Goal: Task Accomplishment & Management: Manage account settings

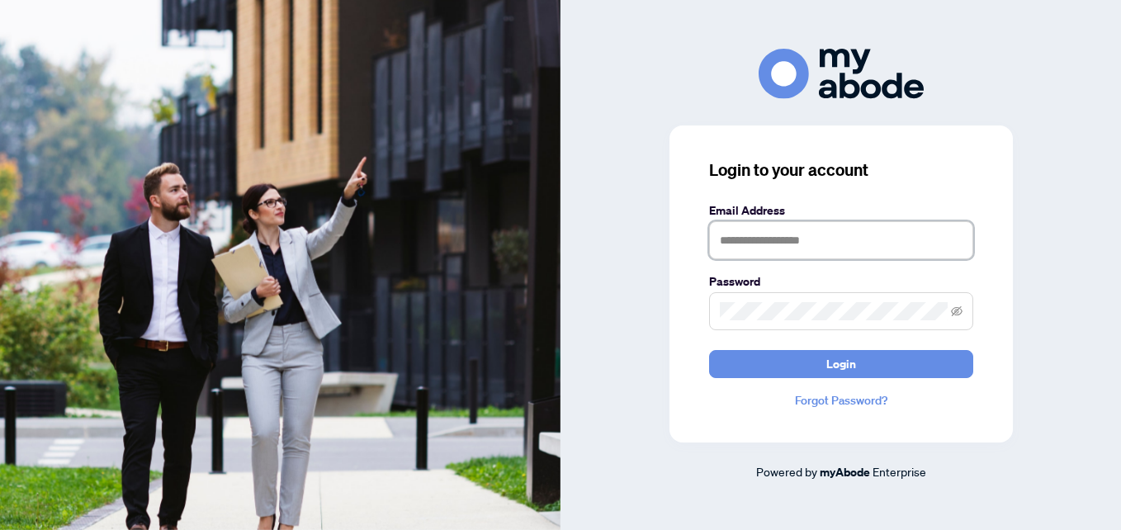
drag, startPoint x: 0, startPoint y: 0, endPoint x: 743, endPoint y: 244, distance: 782.1
click at [743, 244] on input "text" at bounding box center [841, 240] width 264 height 38
type input "**********"
click at [709, 350] on button "Login" at bounding box center [841, 364] width 264 height 28
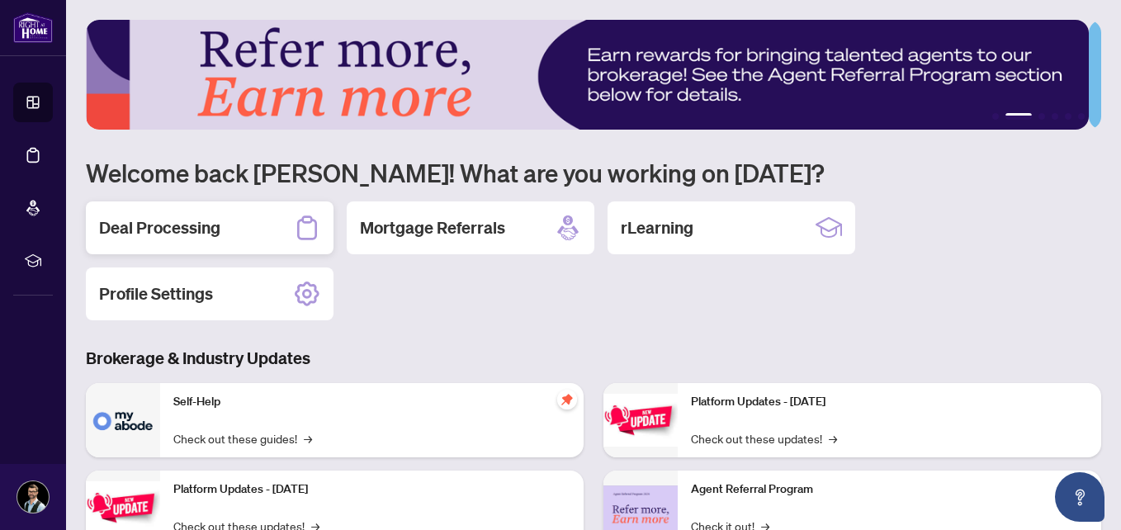
click at [215, 226] on h2 "Deal Processing" at bounding box center [159, 227] width 121 height 23
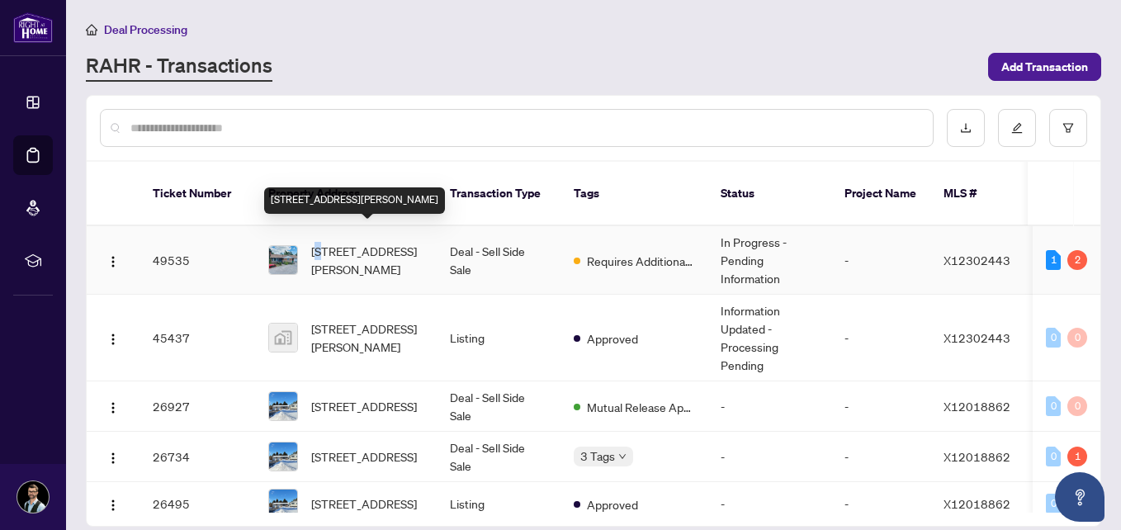
click at [321, 242] on span "[STREET_ADDRESS][PERSON_NAME]" at bounding box center [367, 260] width 112 height 36
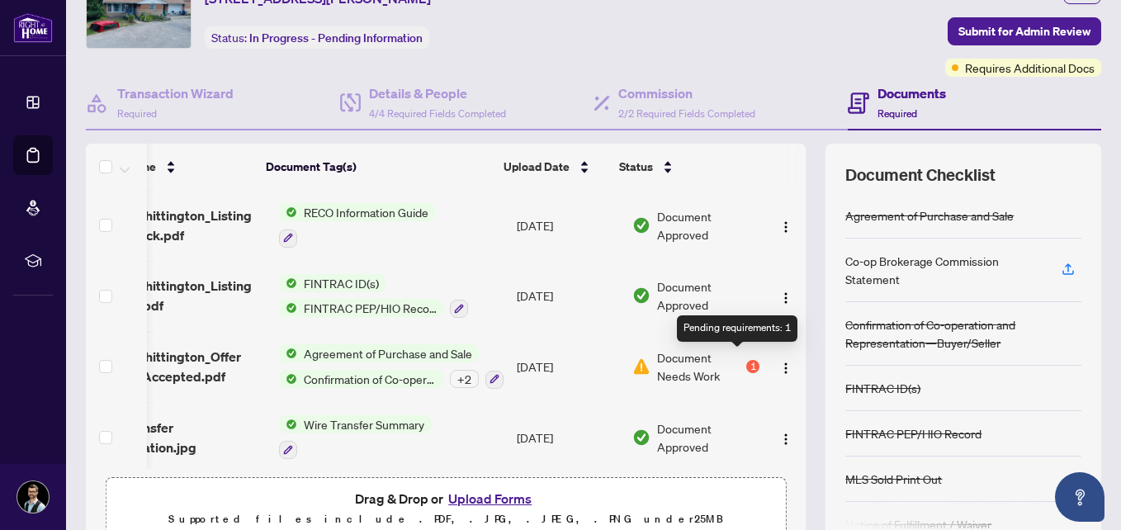
click at [747, 360] on div "1" at bounding box center [753, 366] width 13 height 13
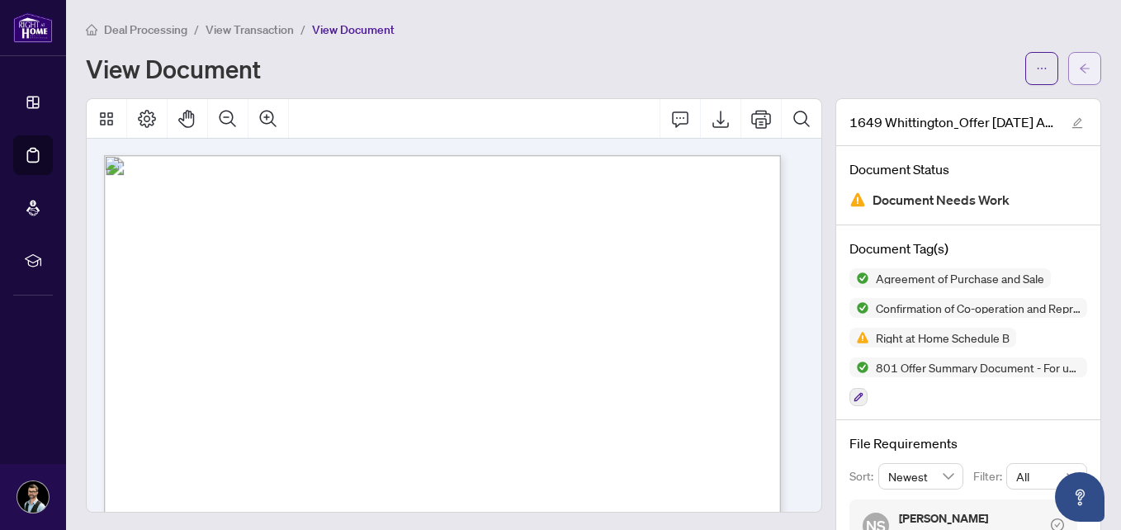
click at [1079, 68] on icon "arrow-left" at bounding box center [1085, 69] width 12 height 12
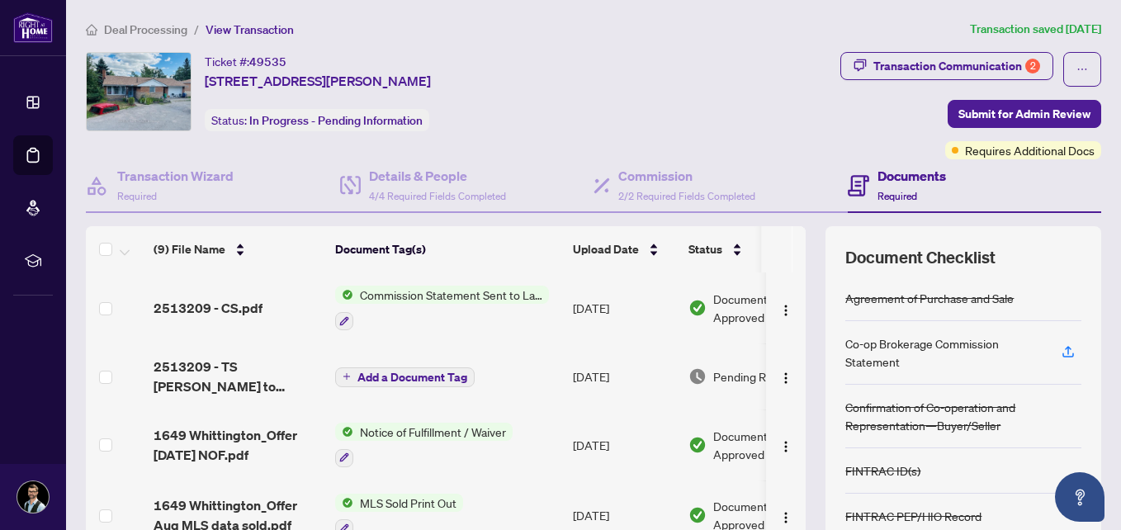
click at [421, 296] on span "Commission Statement Sent to Lawyer" at bounding box center [451, 295] width 196 height 18
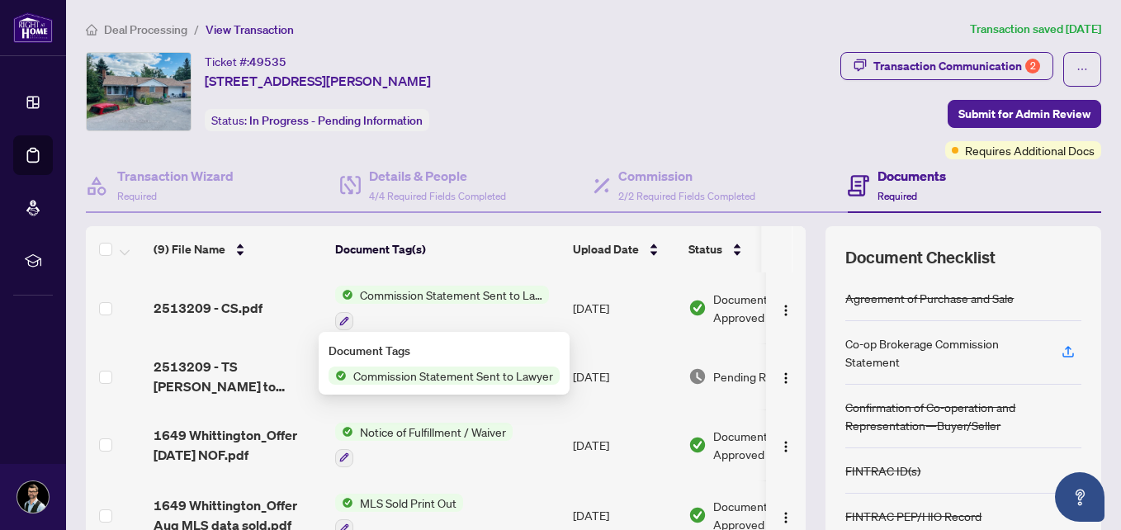
click at [397, 321] on div at bounding box center [442, 321] width 214 height 20
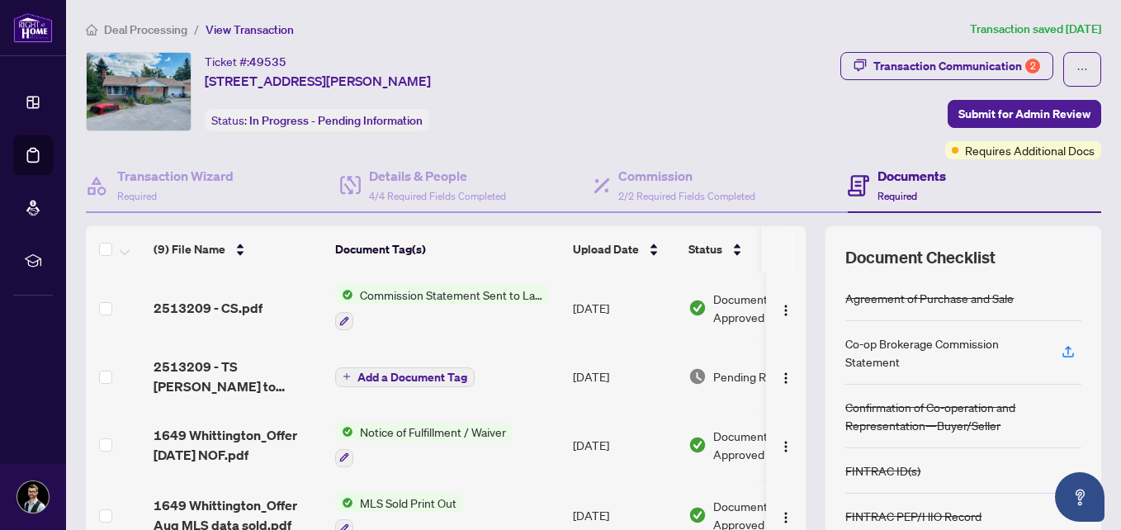
click at [397, 373] on span "Add a Document Tag" at bounding box center [413, 378] width 110 height 12
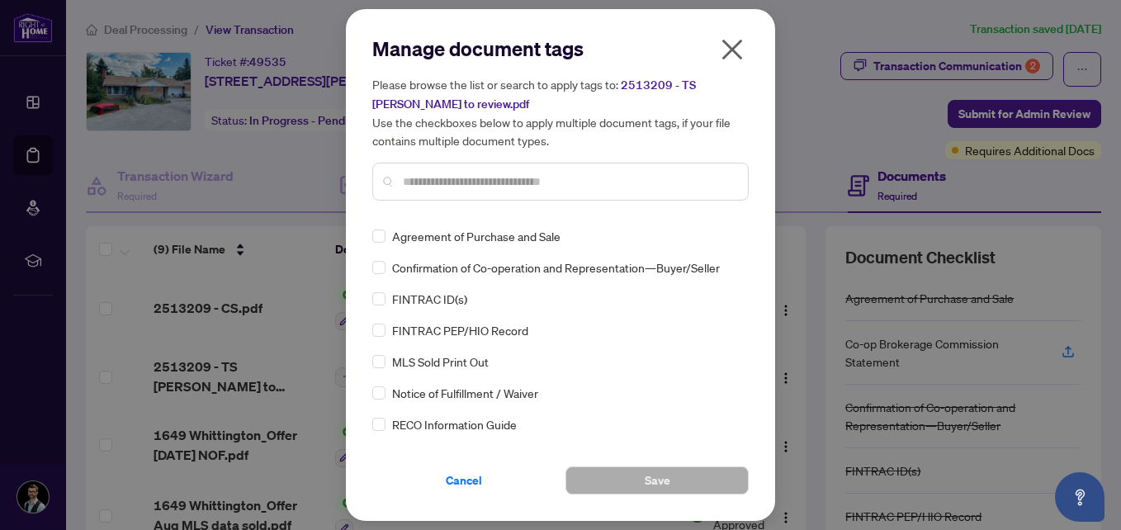
click at [736, 43] on icon "close" at bounding box center [732, 49] width 26 height 26
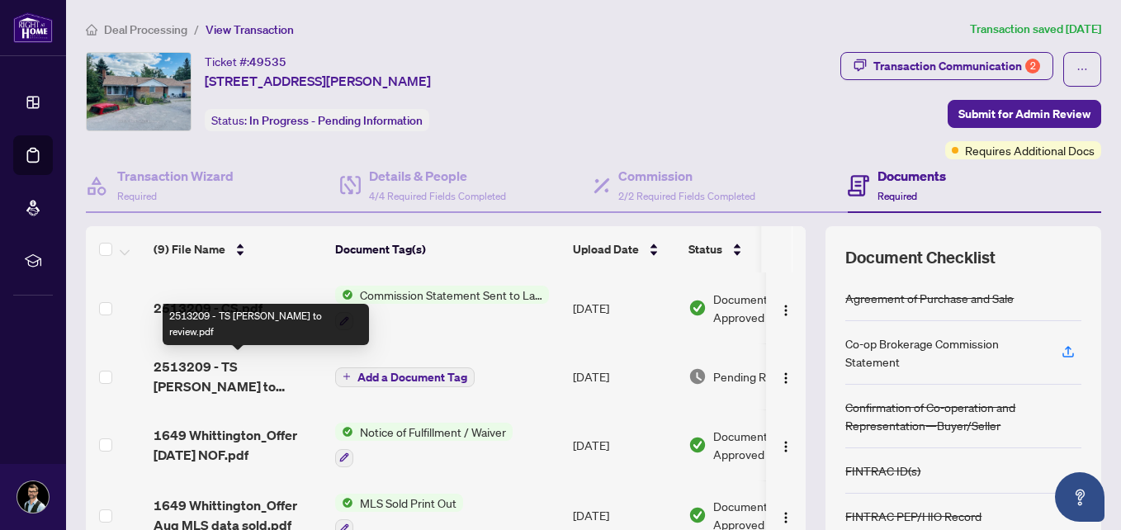
click at [220, 360] on span "2513209 - TS [PERSON_NAME] to review.pdf" at bounding box center [238, 377] width 168 height 40
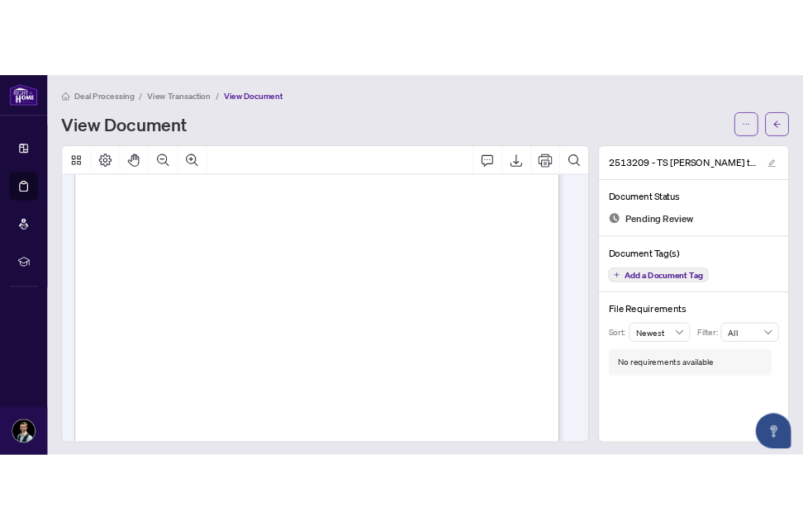
scroll to position [156, 0]
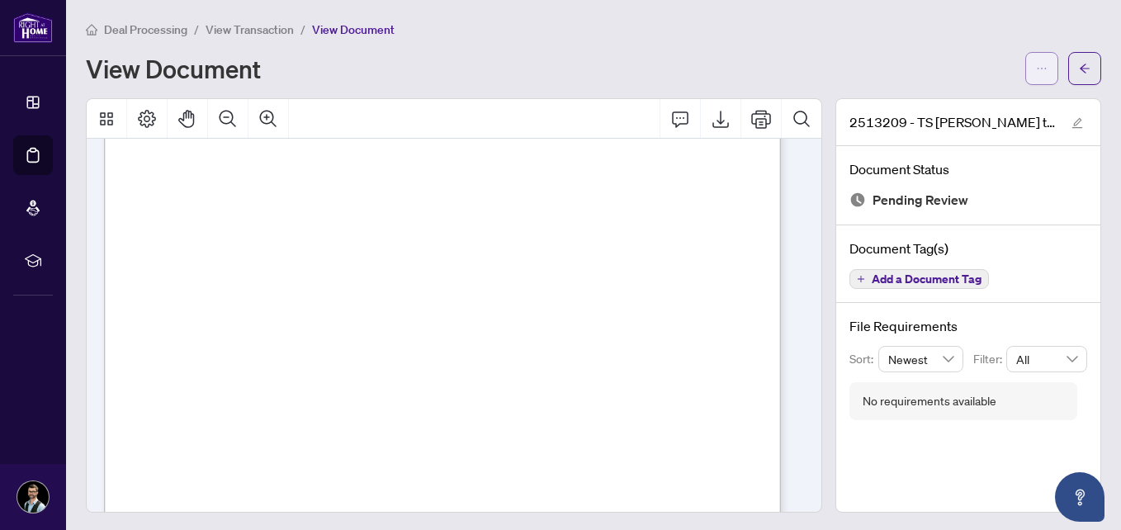
click at [1036, 71] on icon "ellipsis" at bounding box center [1042, 69] width 12 height 12
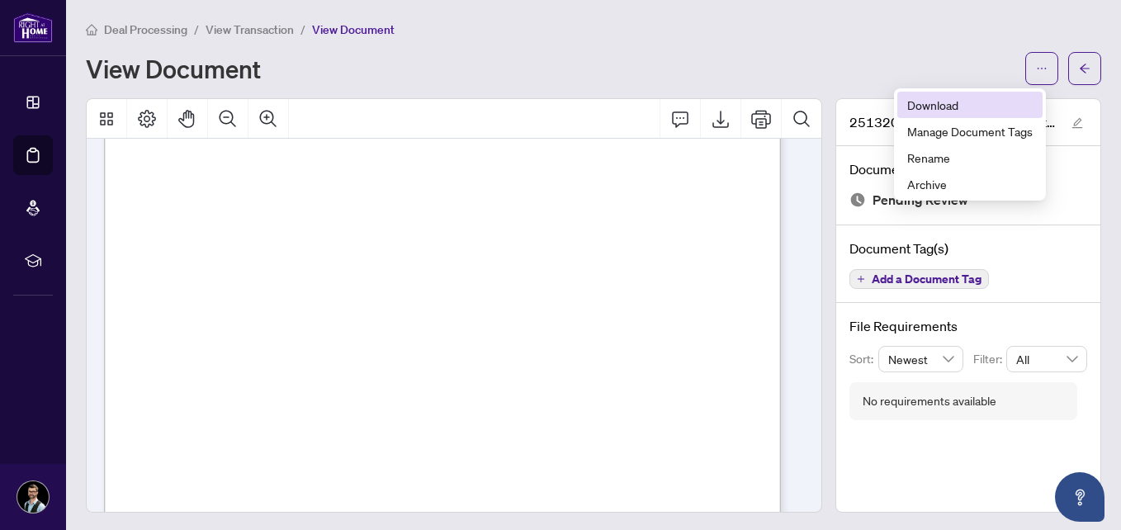
click at [935, 103] on span "Download" at bounding box center [971, 105] width 126 height 18
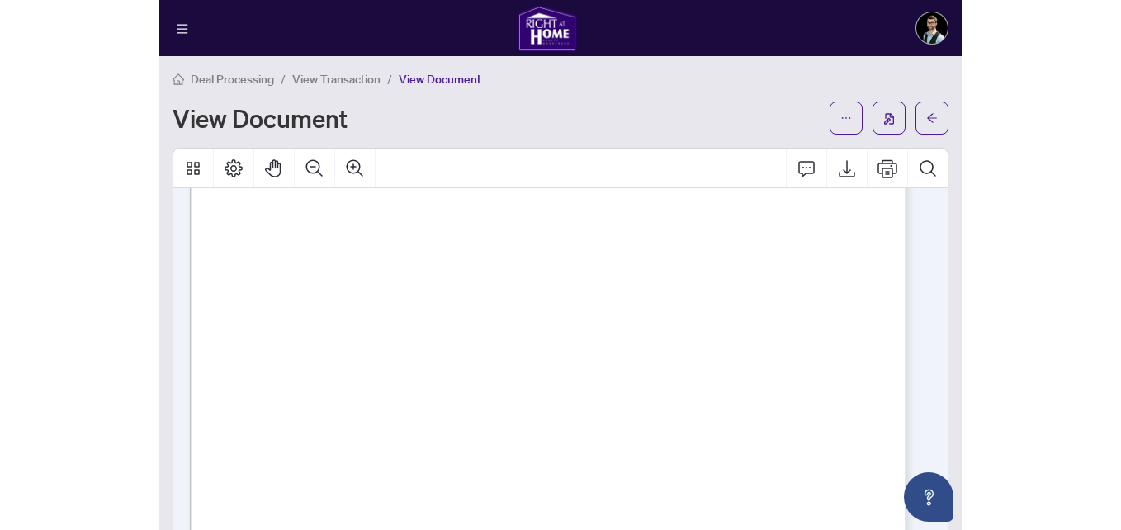
scroll to position [0, 0]
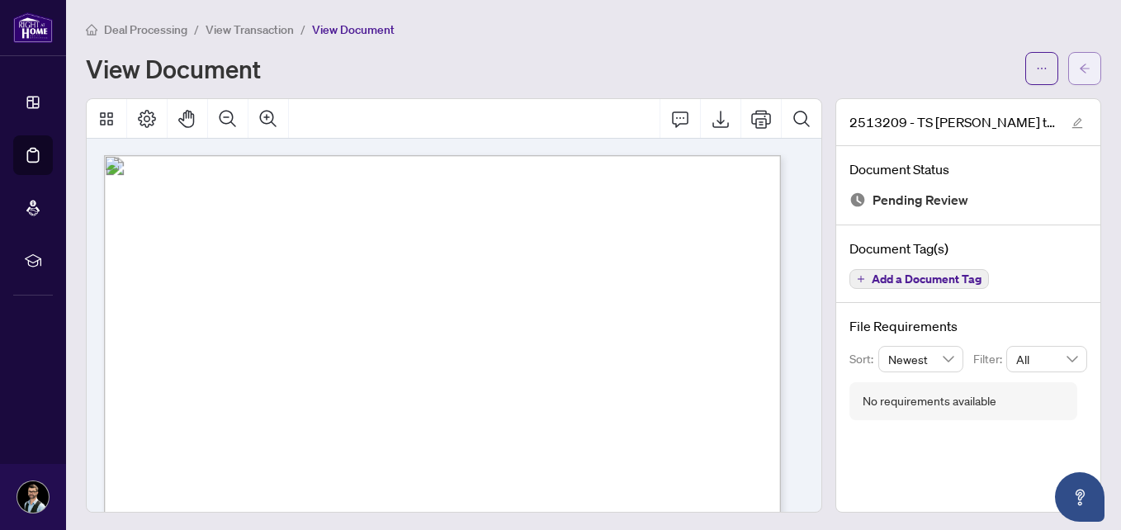
click at [1079, 69] on icon "arrow-left" at bounding box center [1085, 69] width 12 height 12
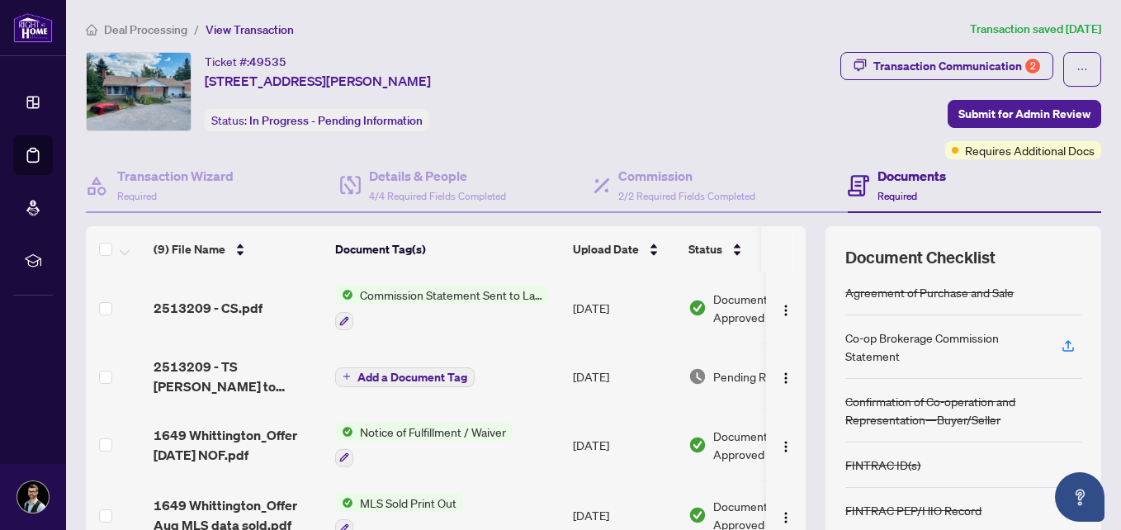
click at [395, 376] on span "Add a Document Tag" at bounding box center [413, 378] width 110 height 12
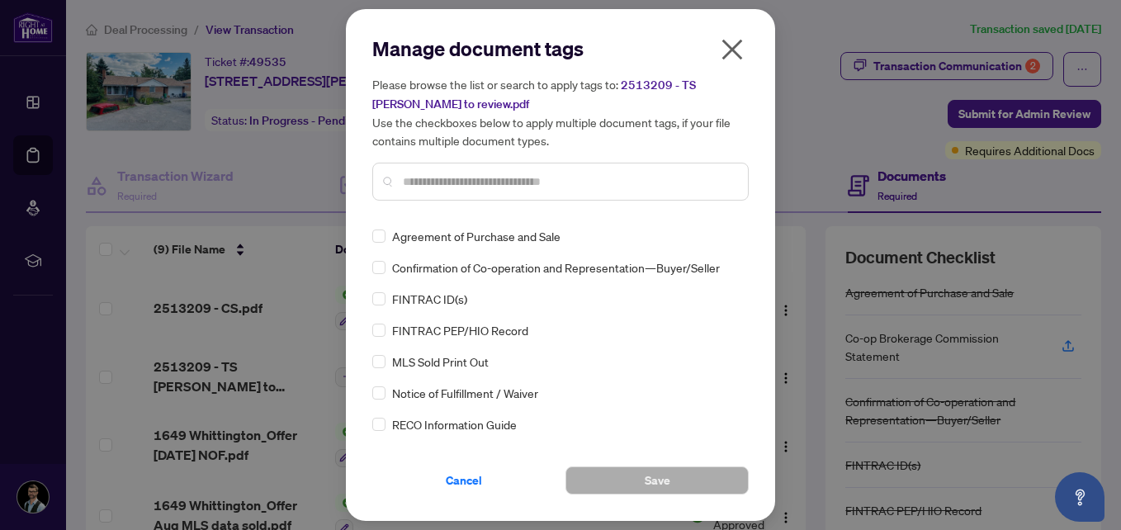
click at [405, 177] on input "text" at bounding box center [569, 182] width 332 height 18
click at [281, 297] on div "Manage document tags Please browse the list or search to apply tags to: 2513209…" at bounding box center [560, 265] width 1121 height 530
click at [472, 477] on span "Cancel" at bounding box center [464, 480] width 36 height 26
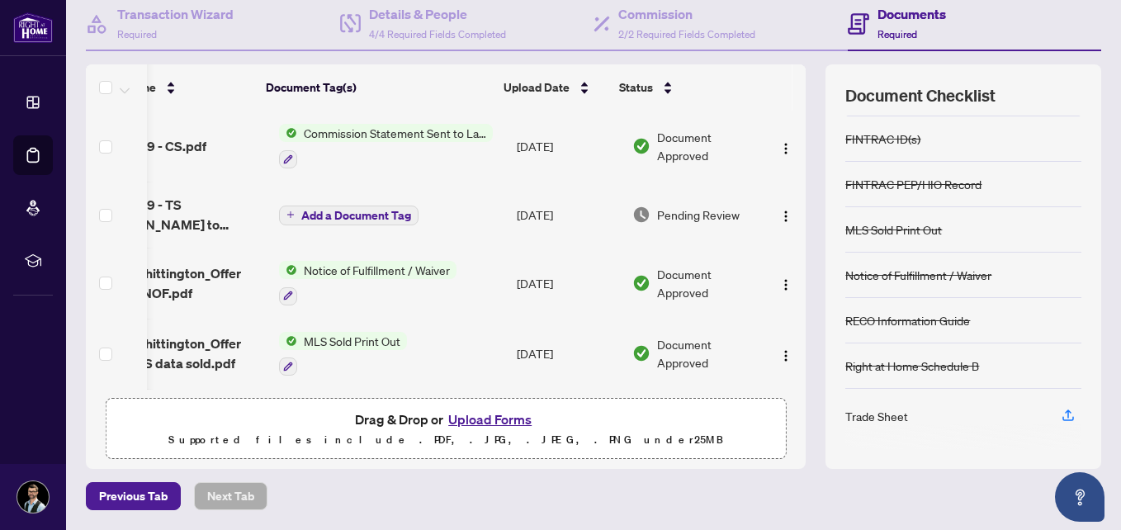
scroll to position [171, 0]
click at [1061, 414] on icon "button" at bounding box center [1068, 414] width 15 height 15
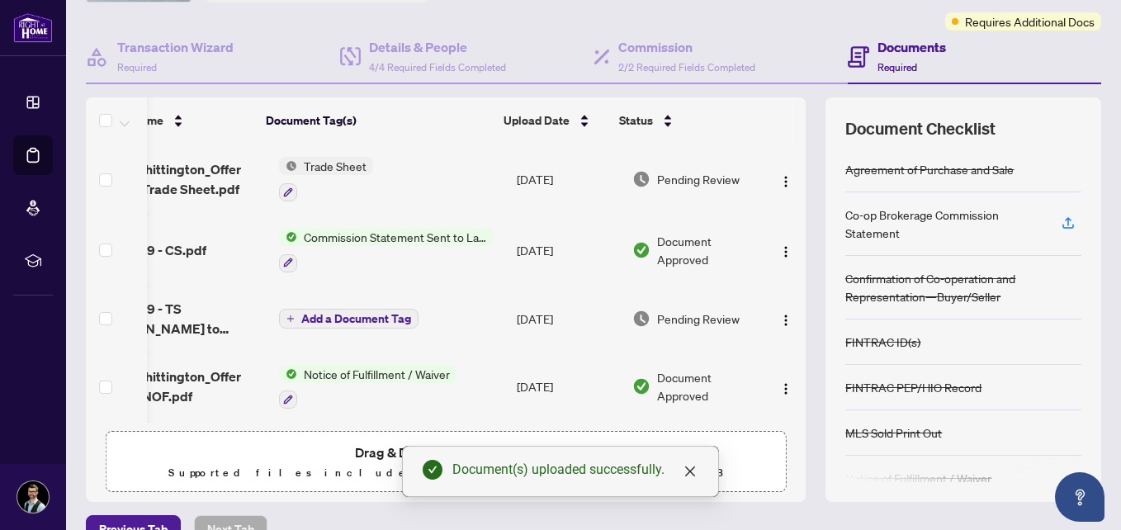
scroll to position [79, 0]
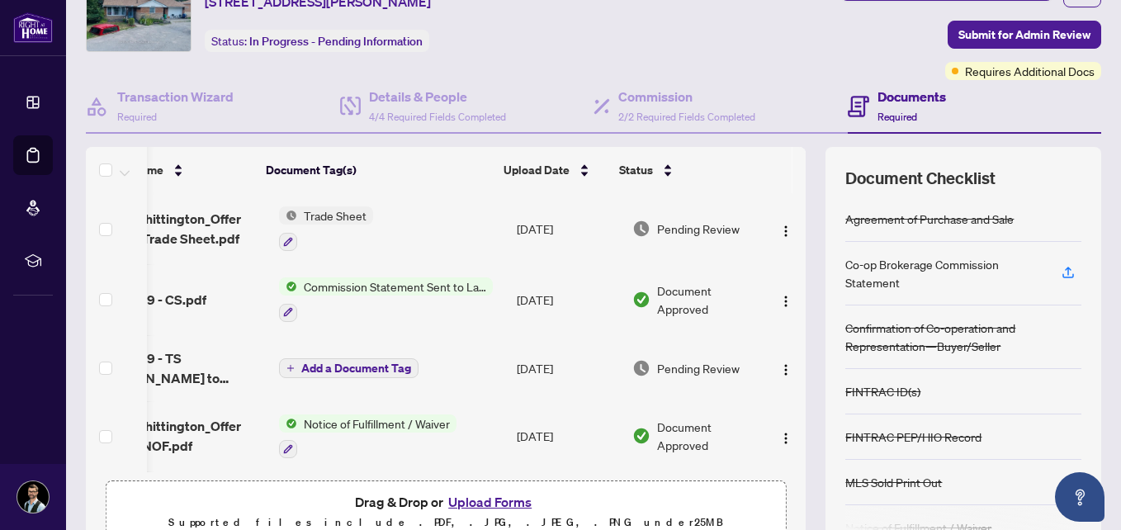
click at [305, 220] on span "Trade Sheet" at bounding box center [335, 215] width 76 height 18
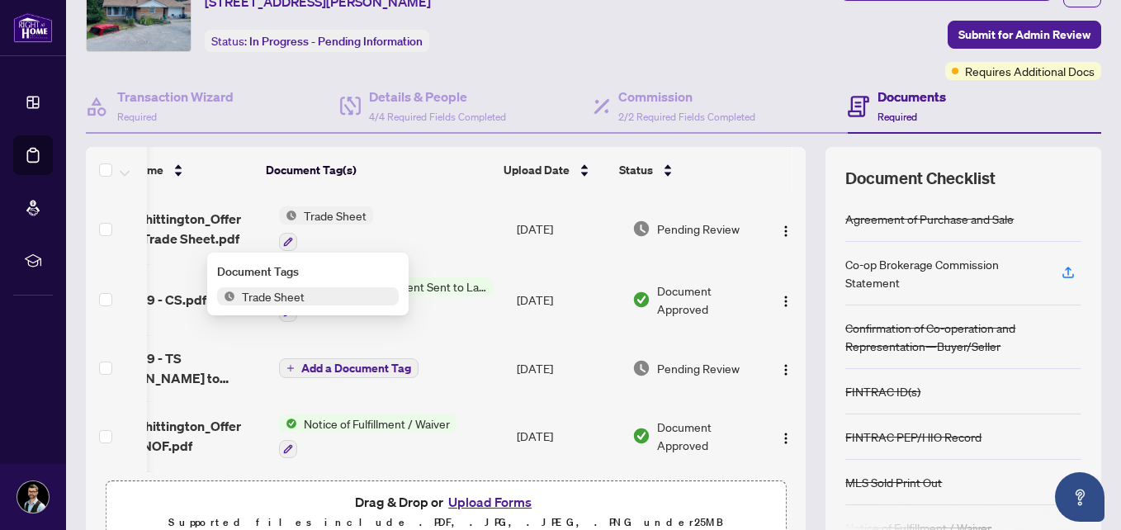
click at [297, 298] on span "Trade Sheet" at bounding box center [273, 296] width 76 height 18
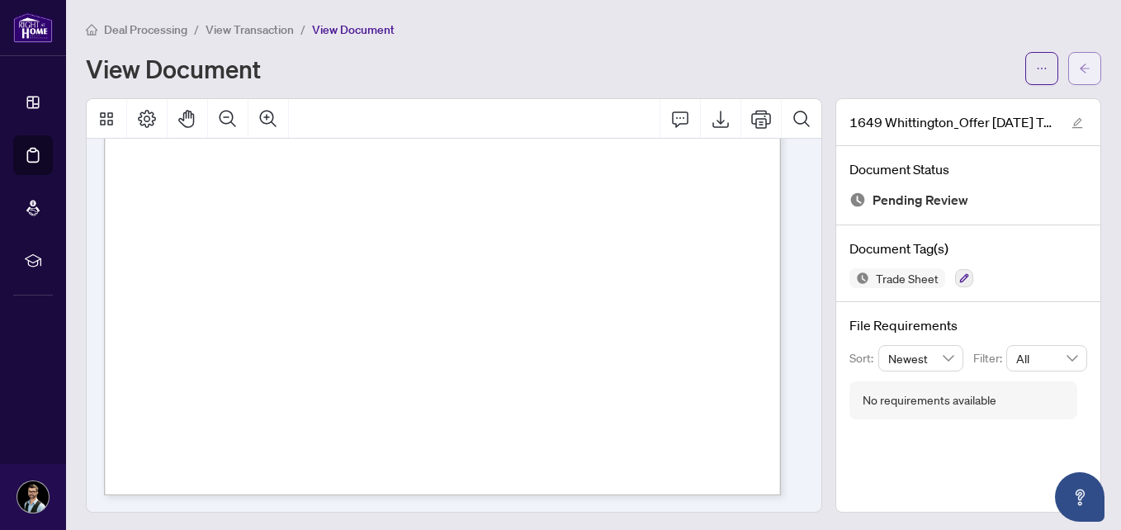
click at [1083, 69] on button "button" at bounding box center [1085, 68] width 33 height 33
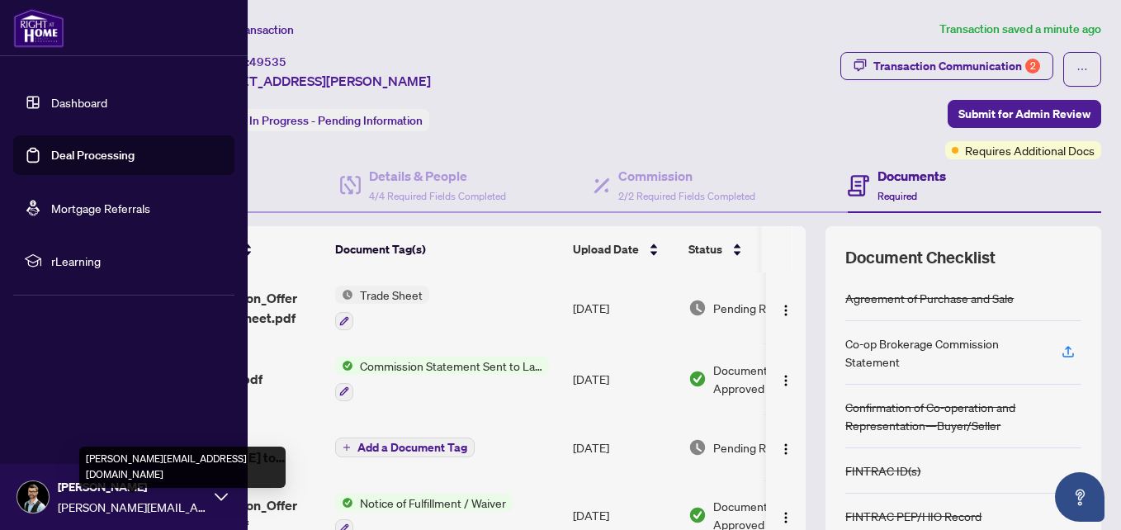
click at [202, 499] on span "[PERSON_NAME][EMAIL_ADDRESS][DOMAIN_NAME]" at bounding box center [132, 507] width 149 height 18
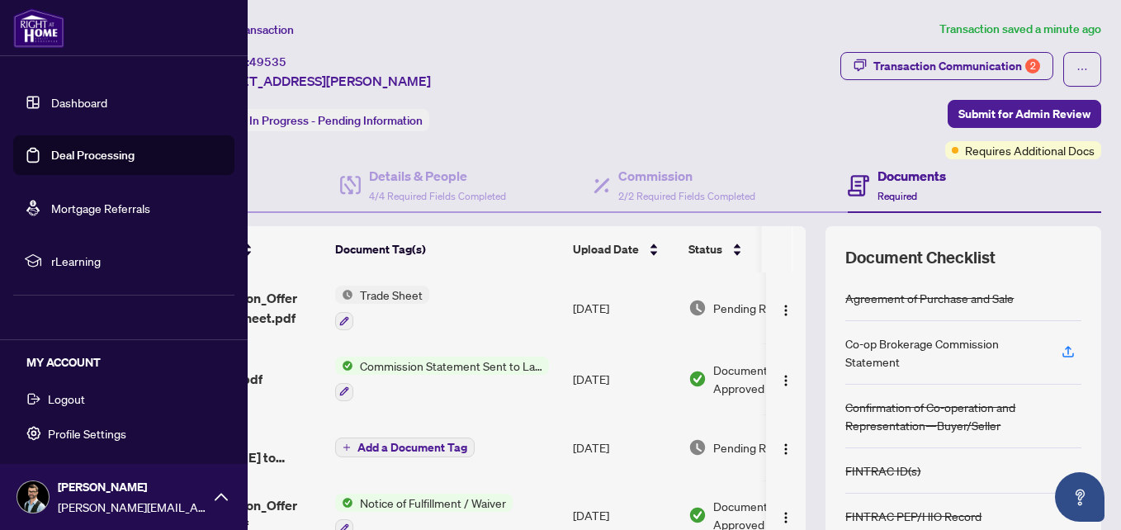
click at [87, 397] on button "Logout" at bounding box center [123, 399] width 221 height 28
